Goal: Task Accomplishment & Management: Use online tool/utility

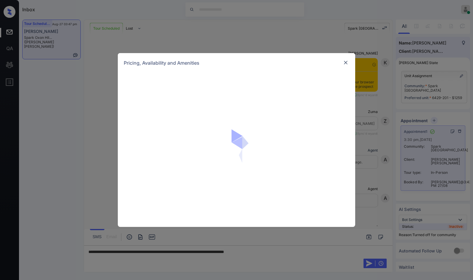
scroll to position [1020, 0]
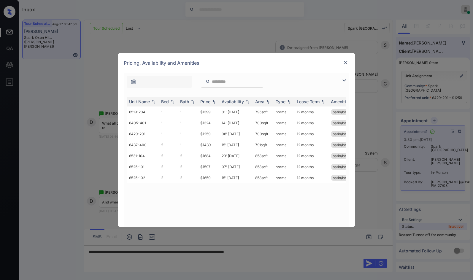
click at [346, 63] on img at bounding box center [346, 63] width 6 height 6
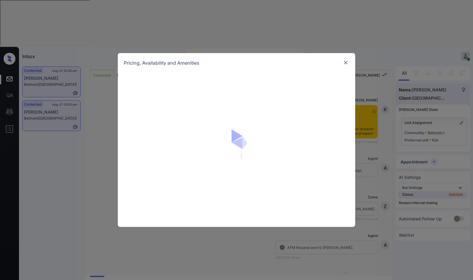
scroll to position [779, 0]
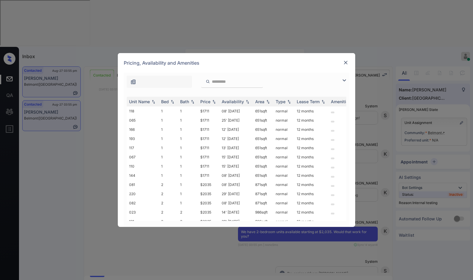
drag, startPoint x: 346, startPoint y: 76, endPoint x: 343, endPoint y: 78, distance: 3.2
click at [345, 76] on div at bounding box center [237, 80] width 226 height 15
click at [344, 78] on img at bounding box center [344, 80] width 7 height 7
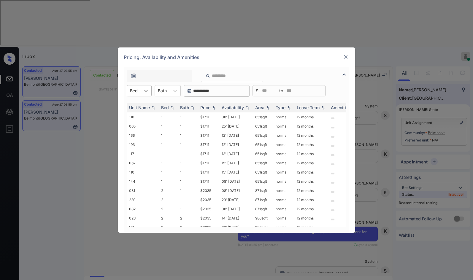
click at [149, 88] on div at bounding box center [146, 90] width 11 height 11
click at [143, 114] on div "2" at bounding box center [139, 116] width 25 height 11
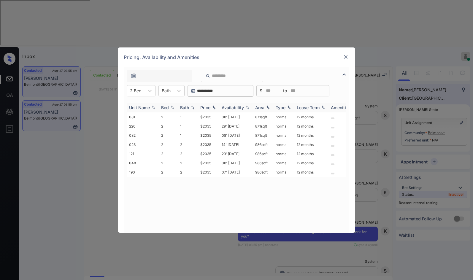
click at [213, 107] on img at bounding box center [214, 107] width 6 height 4
drag, startPoint x: 210, startPoint y: 116, endPoint x: 214, endPoint y: 115, distance: 4.8
click at [214, 115] on td "$2035" at bounding box center [208, 116] width 21 height 9
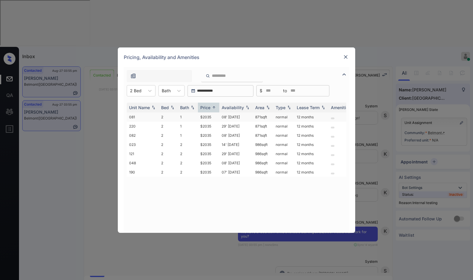
click at [214, 115] on td "$2035" at bounding box center [208, 116] width 21 height 9
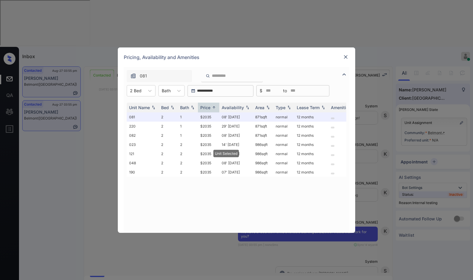
click at [344, 54] on img at bounding box center [346, 57] width 6 height 6
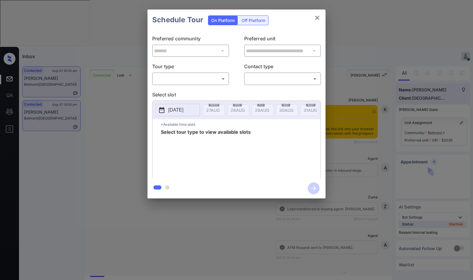
scroll to position [1041, 0]
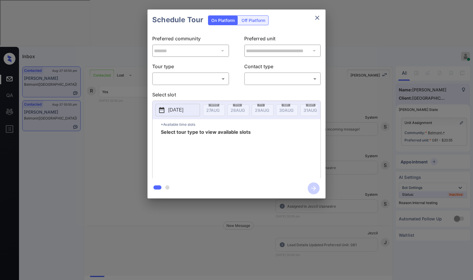
click at [412, 78] on div "**********" at bounding box center [236, 104] width 473 height 208
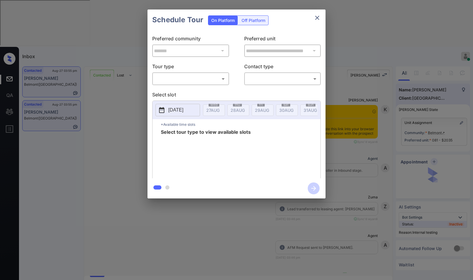
scroll to position [991, 0]
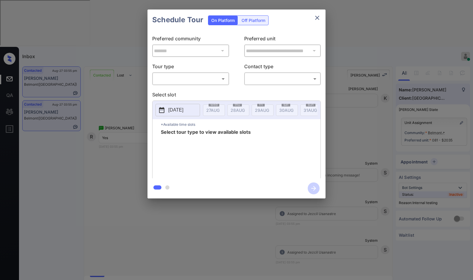
click at [193, 78] on body "Inbox Jezcil Usanastre Online Set yourself offline Set yourself on break Profil…" at bounding box center [236, 140] width 473 height 280
click at [192, 89] on li "In Person" at bounding box center [190, 92] width 73 height 11
type input "********"
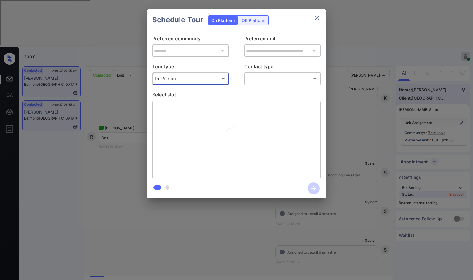
click at [253, 77] on body "Inbox Jezcil Usanastre Online Set yourself offline Set yourself on break Profil…" at bounding box center [236, 140] width 473 height 280
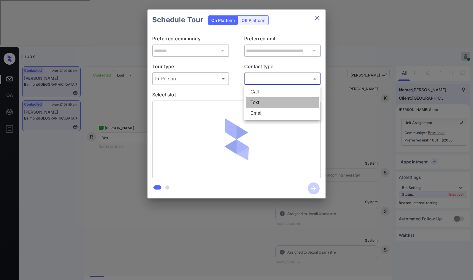
click at [269, 106] on li "Text" at bounding box center [282, 102] width 73 height 11
type input "****"
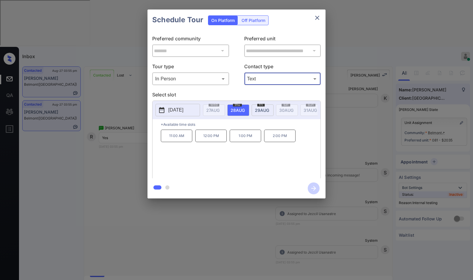
click at [118, 116] on div "**********" at bounding box center [236, 104] width 473 height 208
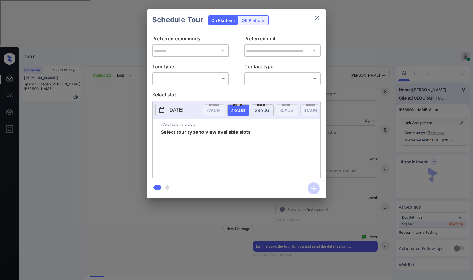
scroll to position [1115, 0]
click at [187, 80] on body "Inbox Jezcil Usanastre Online Set yourself offline Set yourself on break Profil…" at bounding box center [236, 140] width 473 height 280
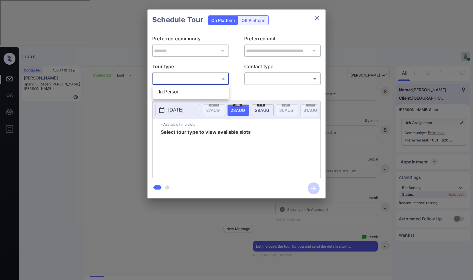
drag, startPoint x: 187, startPoint y: 87, endPoint x: 200, endPoint y: 86, distance: 12.8
click at [187, 88] on li "In Person" at bounding box center [190, 92] width 73 height 11
type input "********"
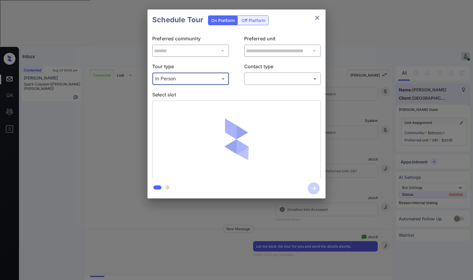
click at [247, 75] on body "Inbox Jezcil Usanastre Online Set yourself offline Set yourself on break Profil…" at bounding box center [236, 140] width 473 height 280
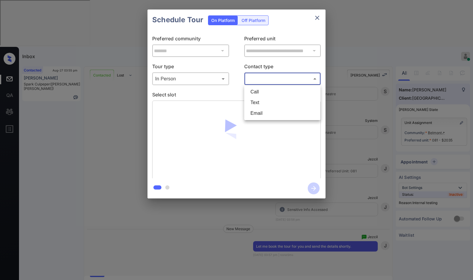
click at [251, 102] on li "Text" at bounding box center [282, 102] width 73 height 11
type input "****"
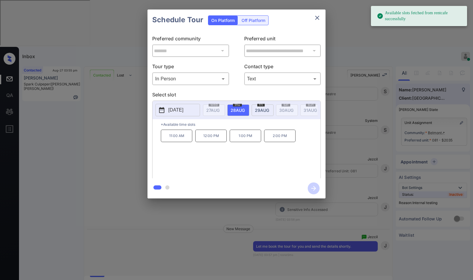
click at [179, 142] on p "11:00 AM" at bounding box center [176, 136] width 31 height 12
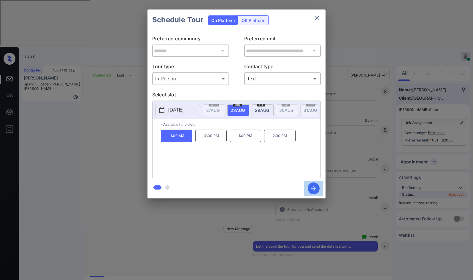
click at [311, 186] on icon "button" at bounding box center [314, 189] width 12 height 12
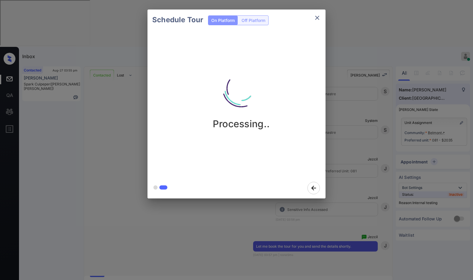
click at [317, 117] on div "Processing.." at bounding box center [241, 94] width 178 height 71
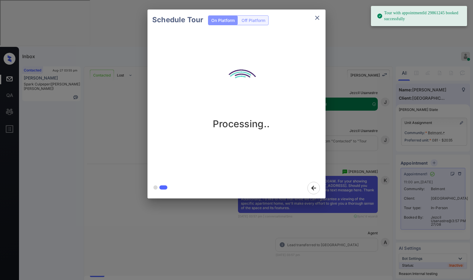
scroll to position [1368, 0]
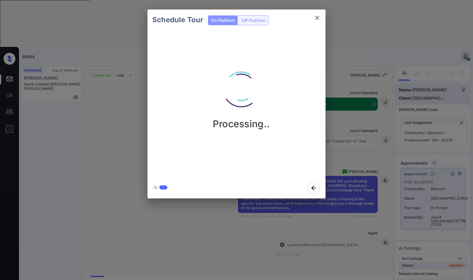
click at [365, 90] on div "Schedule Tour On Platform Off Platform Processing.." at bounding box center [236, 104] width 473 height 208
